Goal: Information Seeking & Learning: Learn about a topic

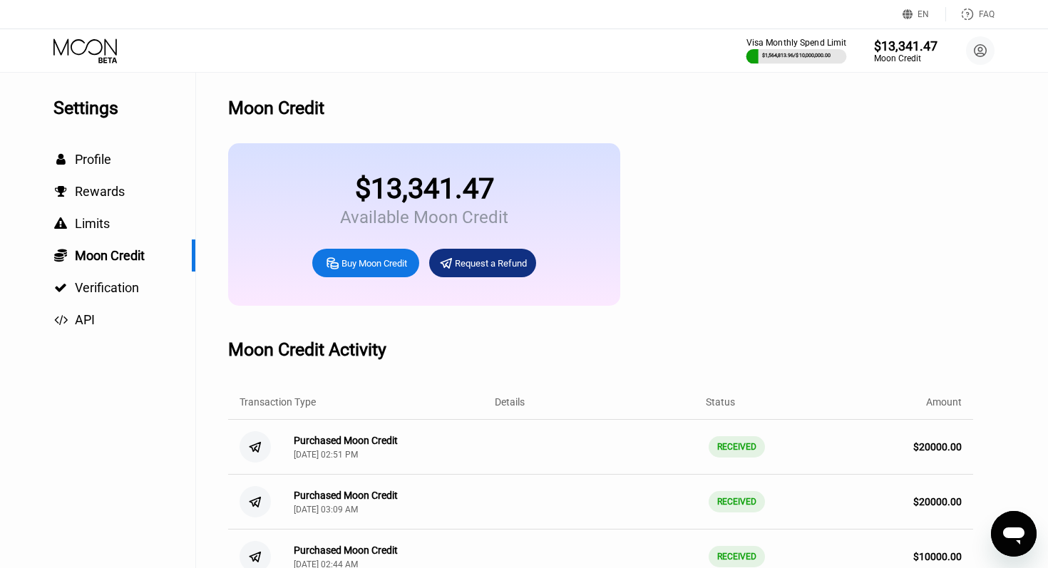
click at [779, 55] on div "$1,564,813.96 / $10,000,000.00" at bounding box center [796, 56] width 69 height 6
